Goal: Information Seeking & Learning: Learn about a topic

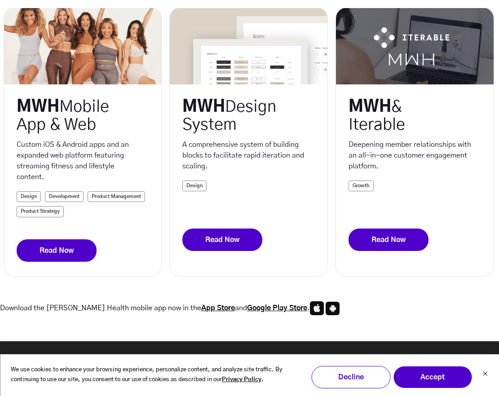
scroll to position [242, 0]
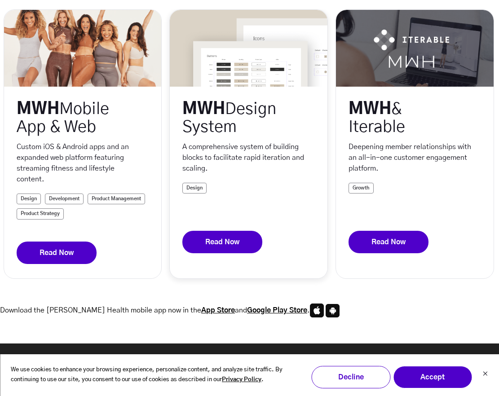
click at [235, 242] on link "Read Now" at bounding box center [222, 242] width 80 height 22
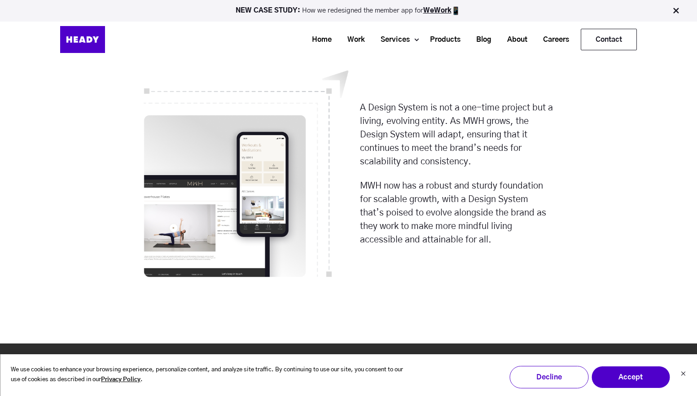
scroll to position [5500, 0]
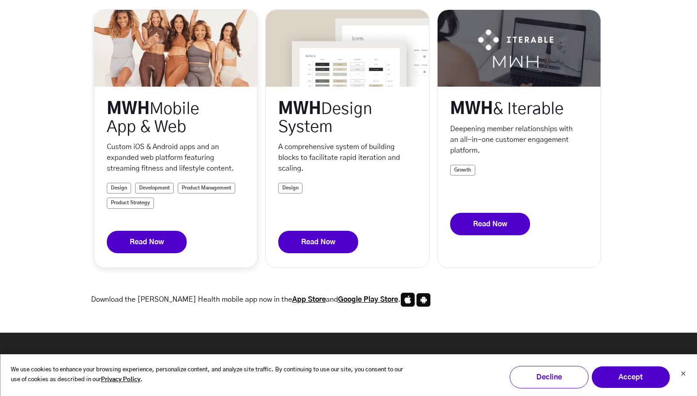
click at [152, 239] on link "Read Now" at bounding box center [147, 242] width 80 height 22
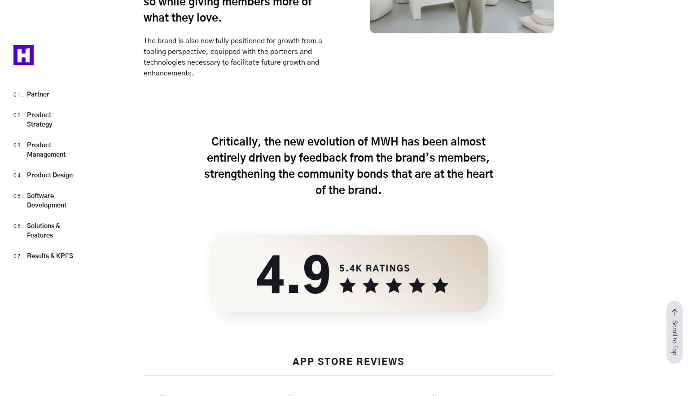
scroll to position [11800, 0]
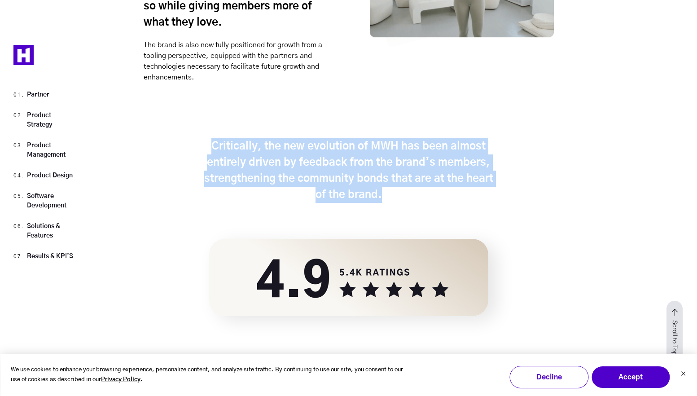
drag, startPoint x: 216, startPoint y: 66, endPoint x: 440, endPoint y: 117, distance: 230.3
click at [440, 135] on h4 "Critically, the new evolution of MWH has been almost entirely driven by feedbac…" at bounding box center [349, 187] width 290 height 104
copy strong "Critically, the new evolution of MWH has been almost entirely driven by feedbac…"
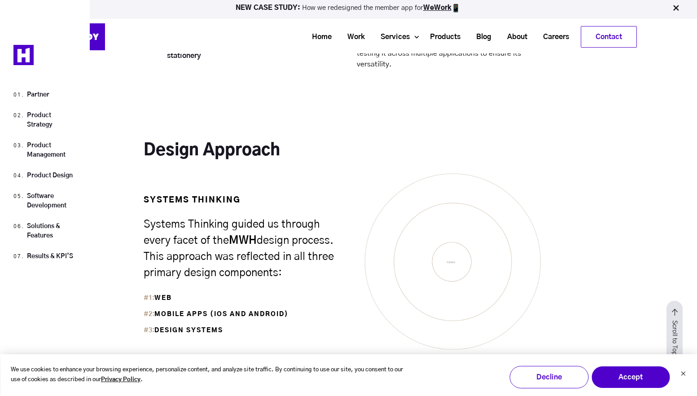
scroll to position [5361, 0]
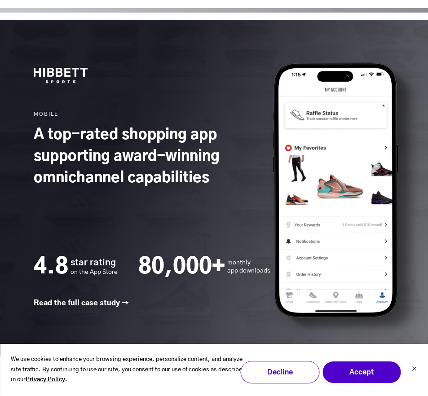
scroll to position [1199, 0]
